Goal: Navigation & Orientation: Find specific page/section

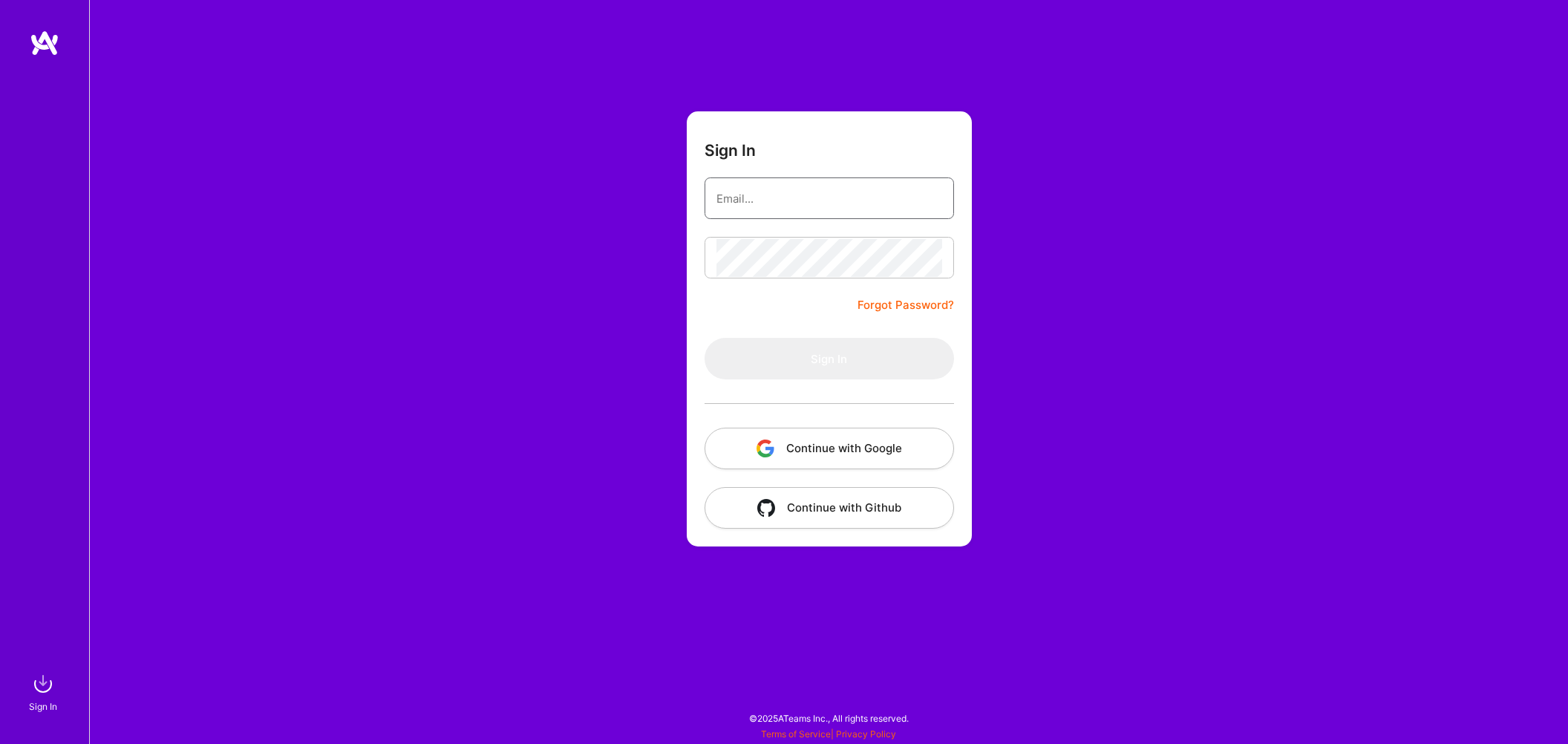
click at [762, 193] on input "email" at bounding box center [829, 199] width 226 height 38
type input "[EMAIL_ADDRESS][DOMAIN_NAME]"
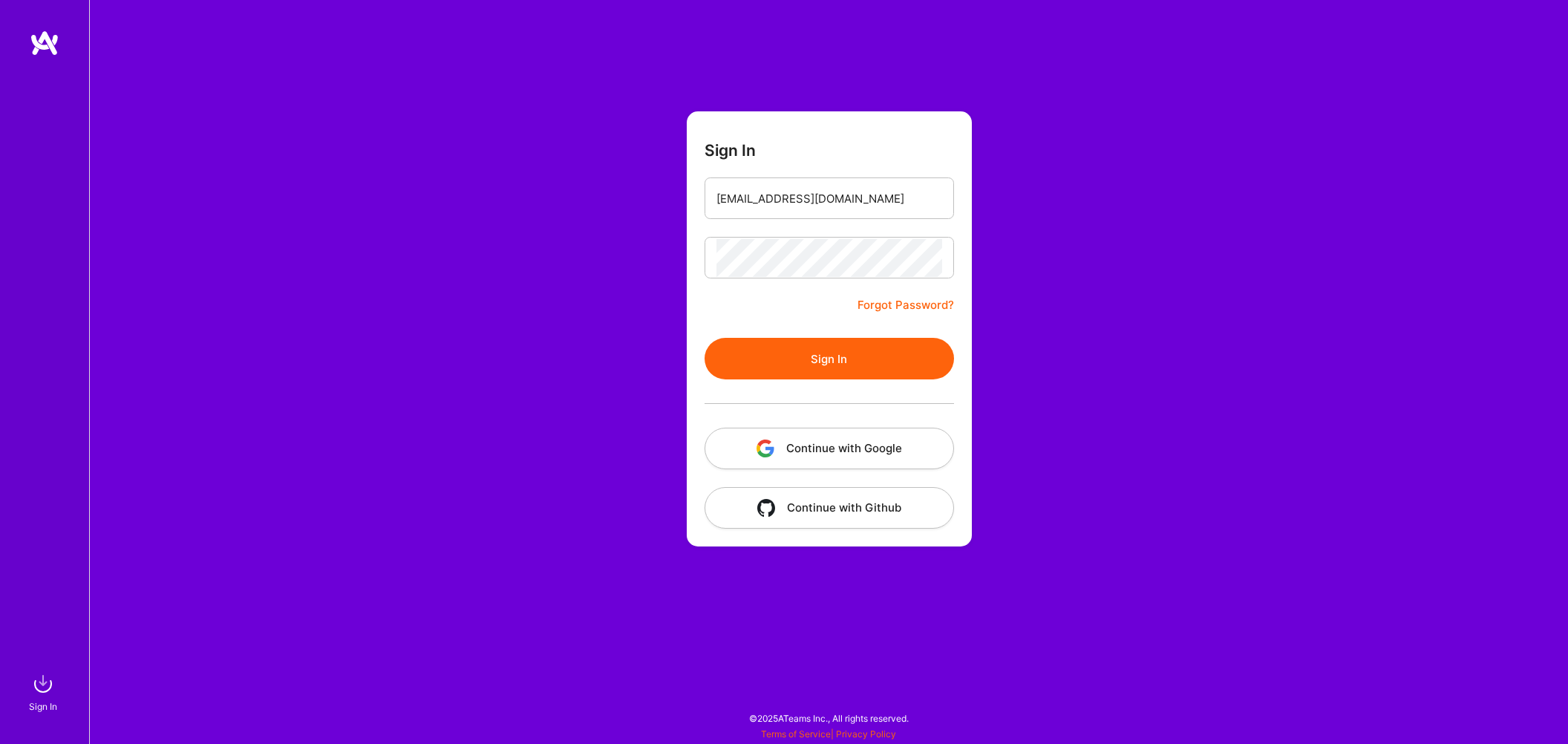
click at [823, 359] on button "Sign In" at bounding box center [829, 358] width 249 height 42
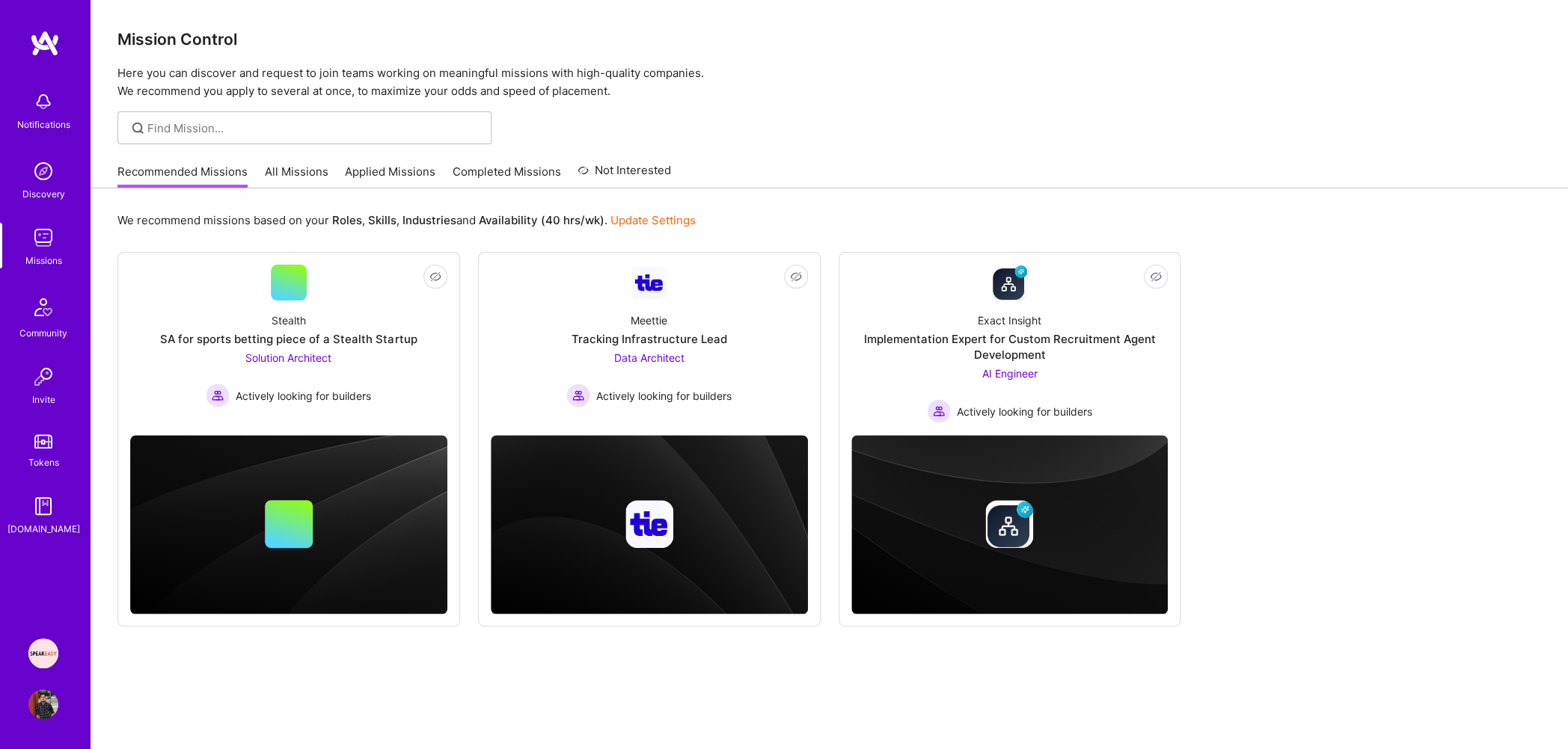
click at [391, 175] on link "Applied Missions" at bounding box center [390, 175] width 90 height 25
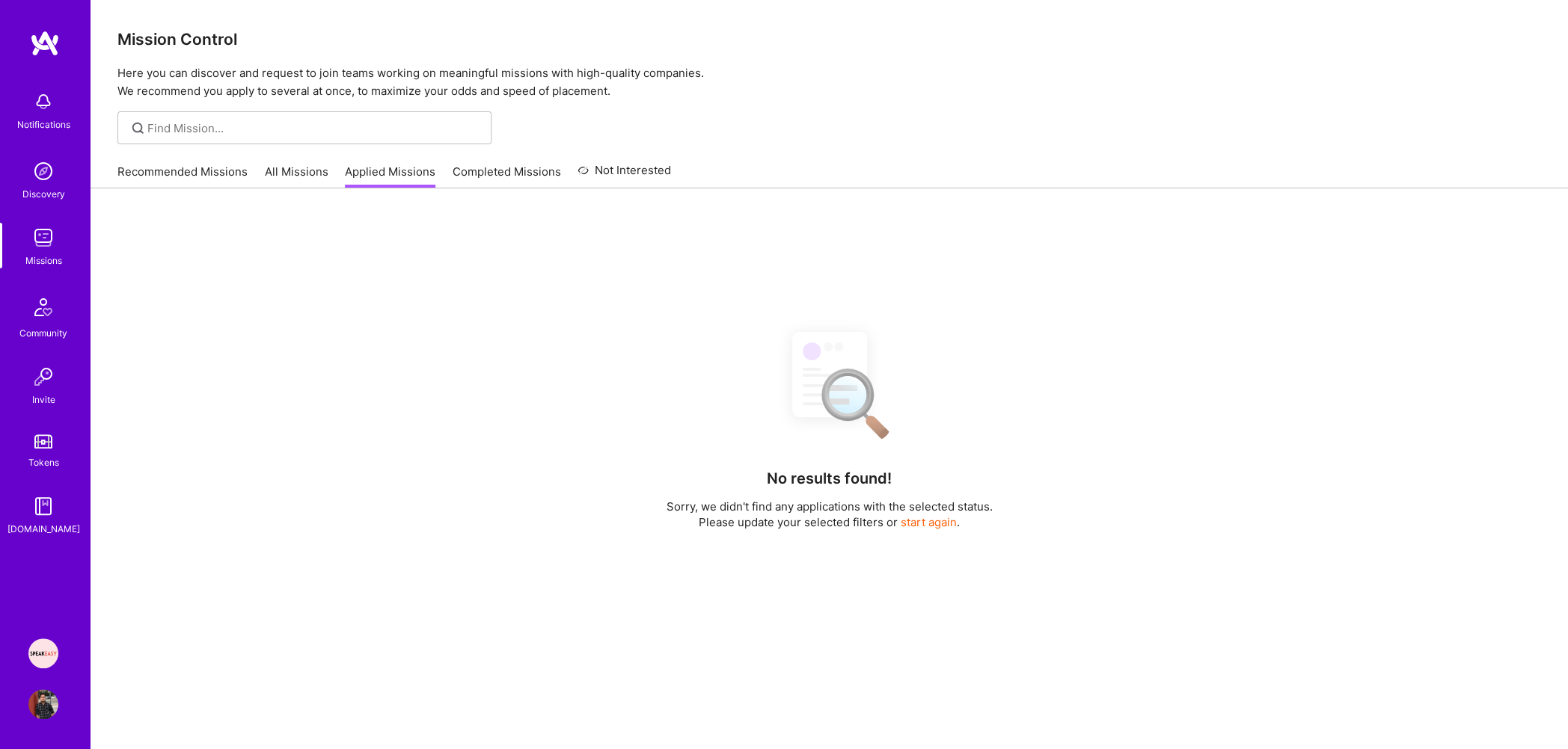
click at [200, 174] on link "Recommended Missions" at bounding box center [182, 175] width 130 height 25
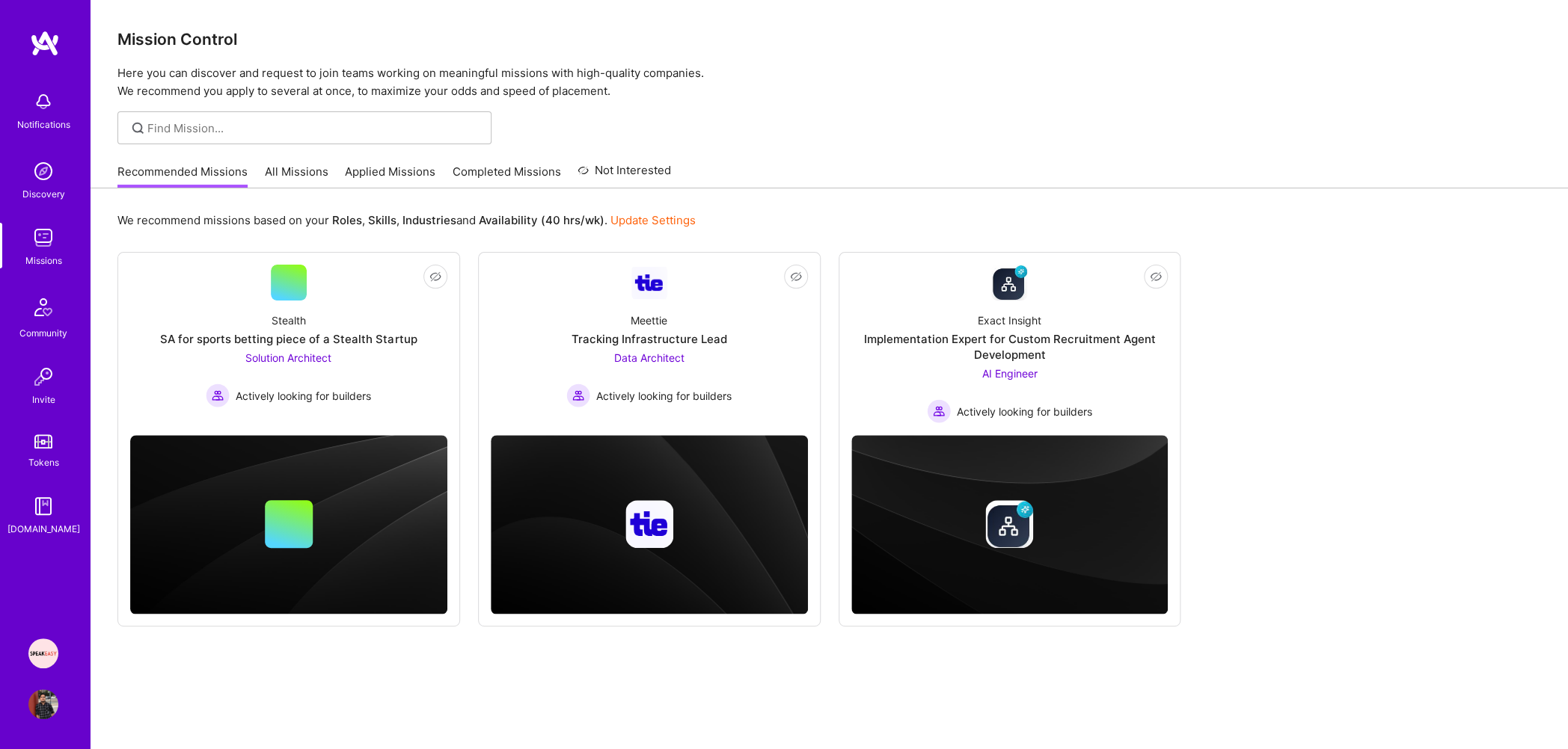
click at [348, 175] on link "Applied Missions" at bounding box center [390, 175] width 90 height 25
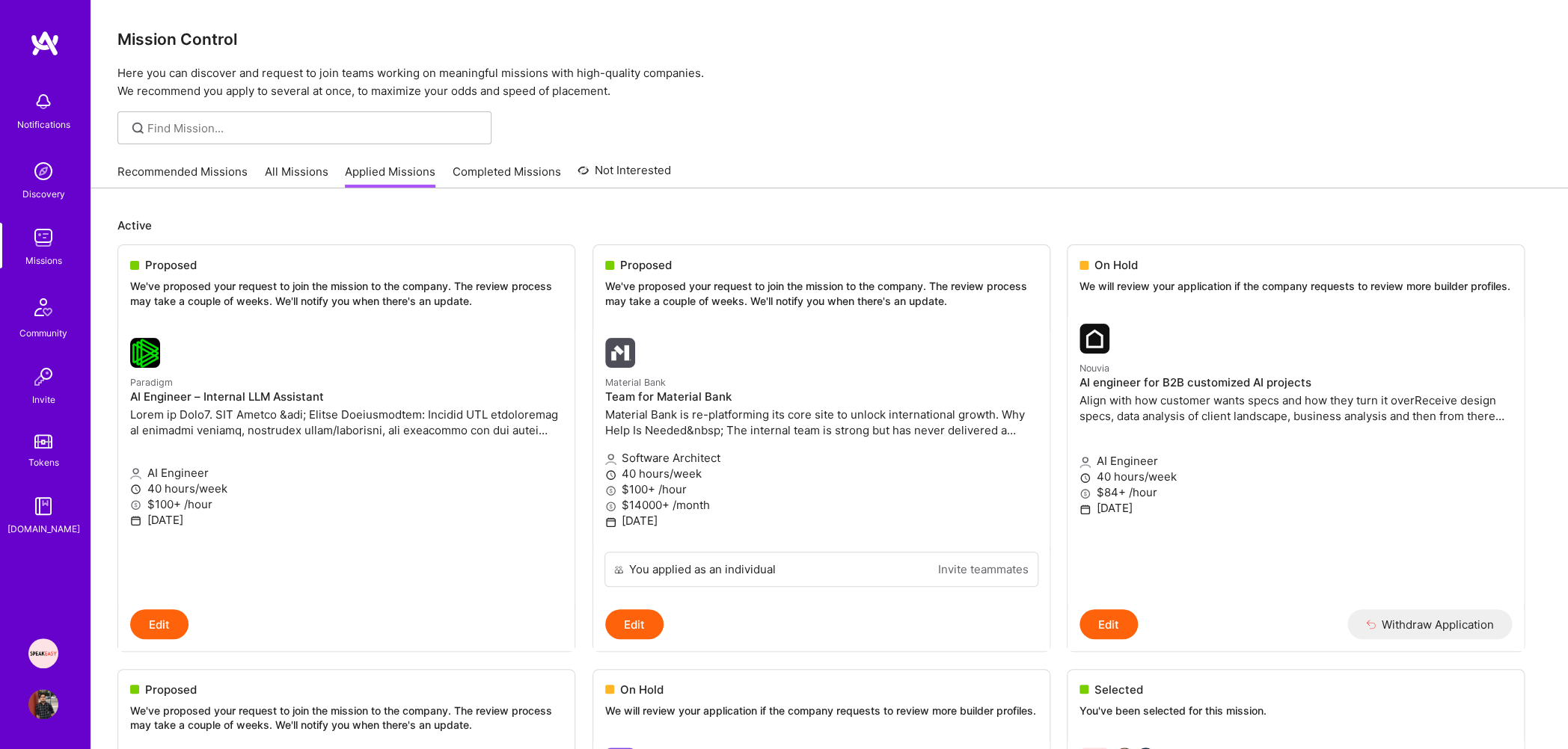
click at [58, 167] on link "Discovery" at bounding box center [43, 178] width 93 height 46
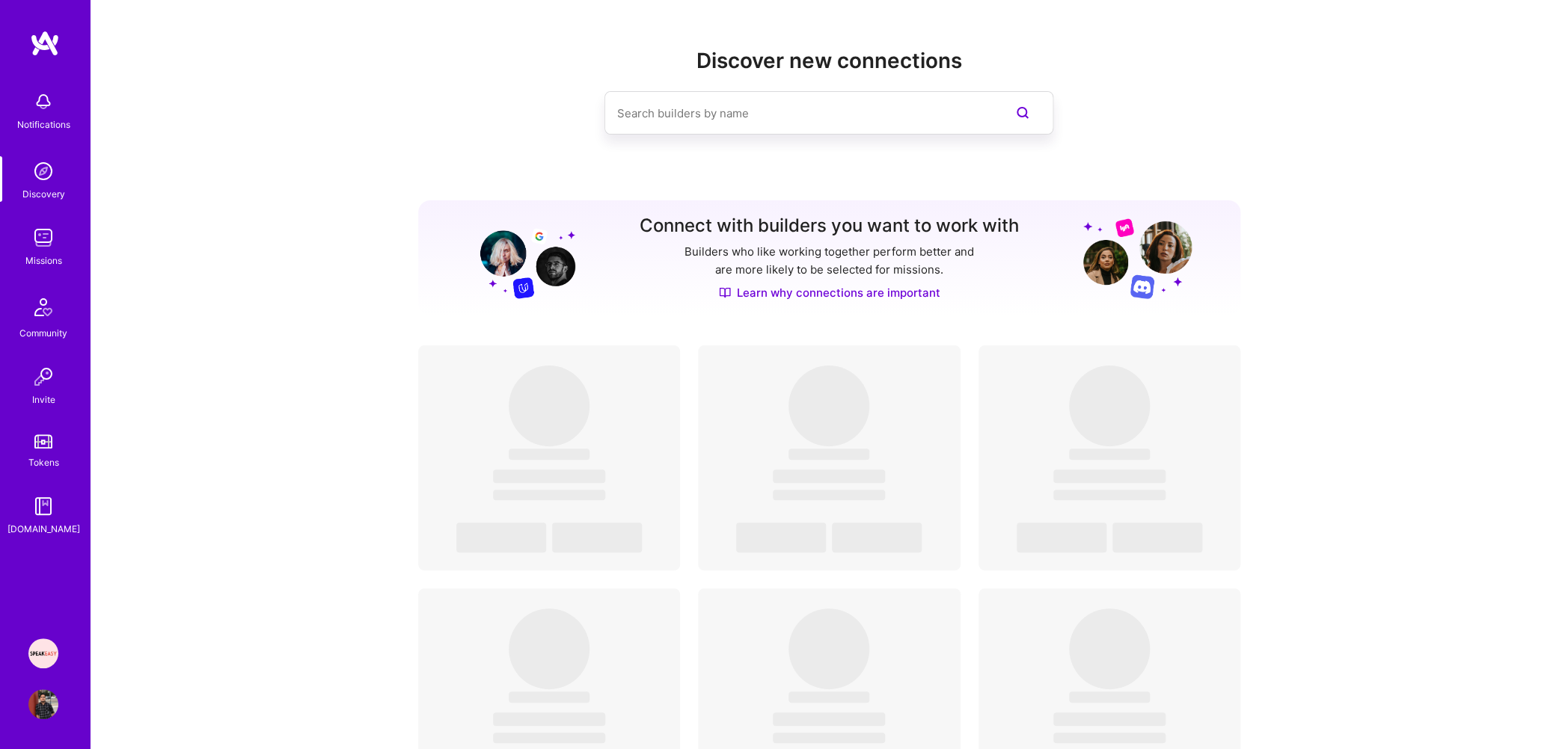
click at [42, 234] on img at bounding box center [43, 237] width 30 height 30
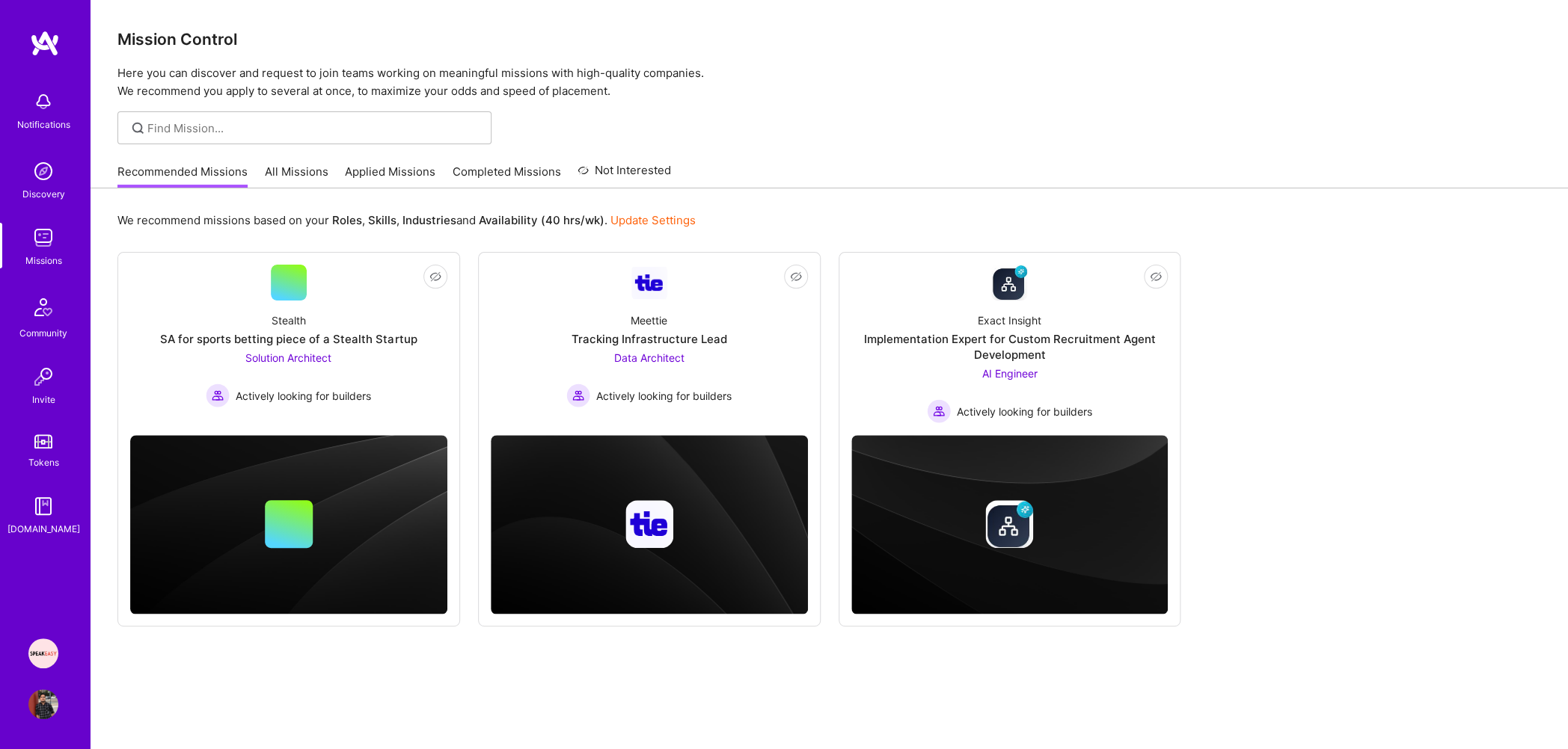
click at [379, 162] on div "Recommended Missions All Missions Applied Missions Completed Missions Not Inter…" at bounding box center [394, 172] width 553 height 32
